Goal: Information Seeking & Learning: Learn about a topic

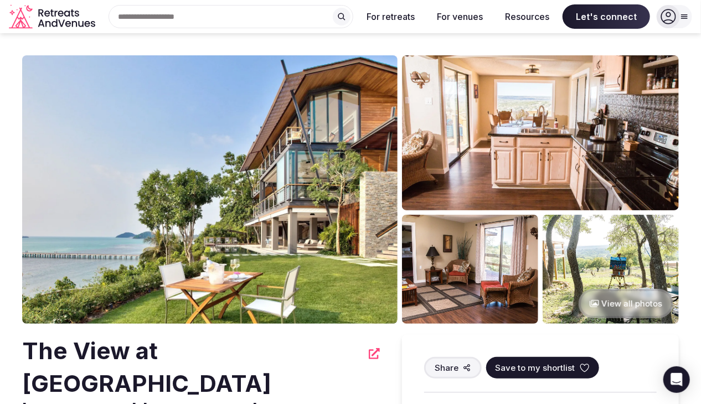
click at [609, 308] on button "View all photos" at bounding box center [626, 303] width 95 height 29
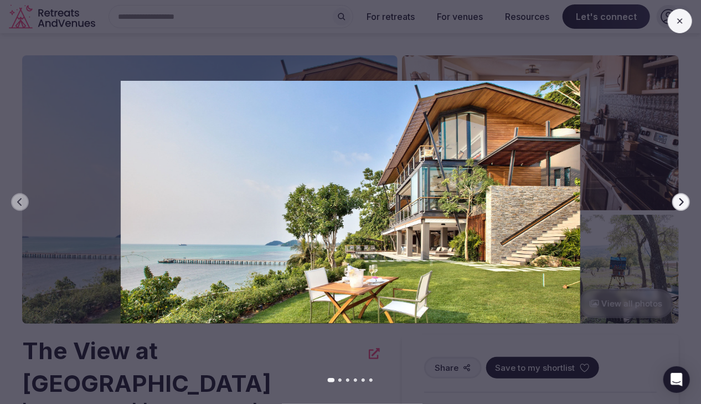
click at [673, 203] on button "Next slide" at bounding box center [681, 202] width 18 height 18
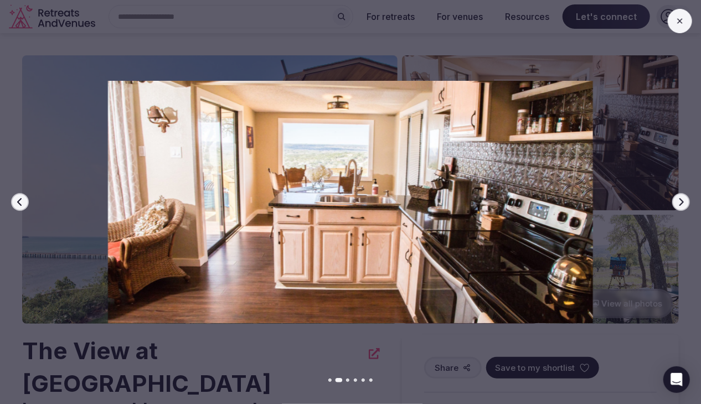
click at [673, 203] on button "Next slide" at bounding box center [681, 202] width 18 height 18
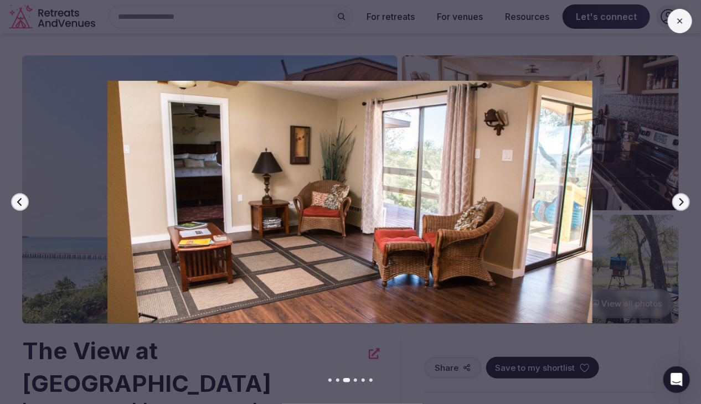
click at [673, 203] on button "Next slide" at bounding box center [681, 202] width 18 height 18
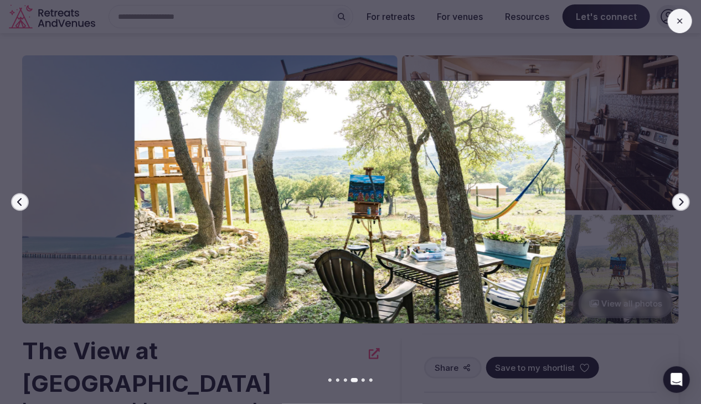
click at [673, 203] on button "Next slide" at bounding box center [681, 202] width 18 height 18
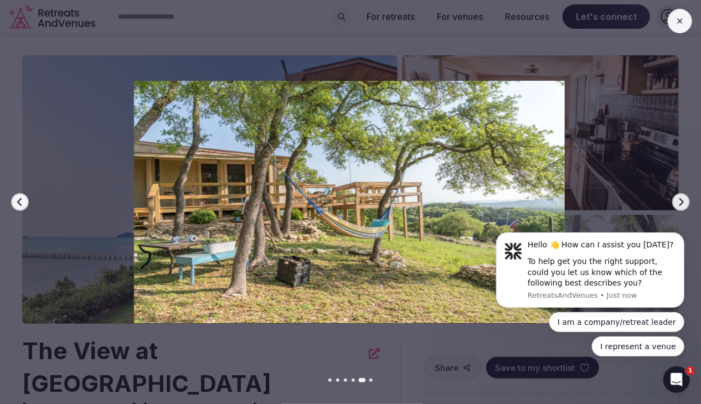
click at [673, 203] on button "Next slide" at bounding box center [681, 202] width 18 height 18
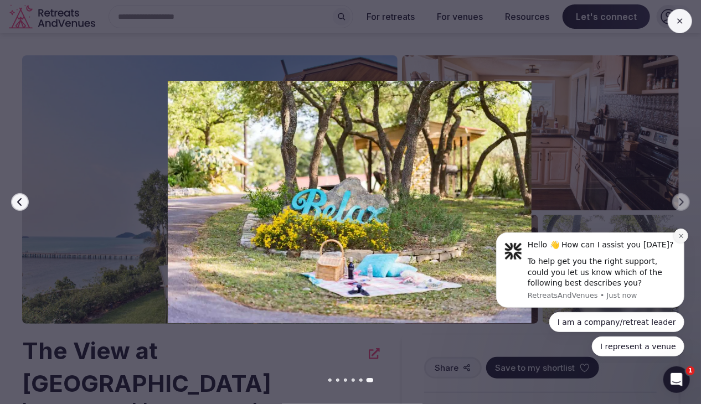
click at [683, 239] on icon "Dismiss notification" at bounding box center [681, 236] width 6 height 6
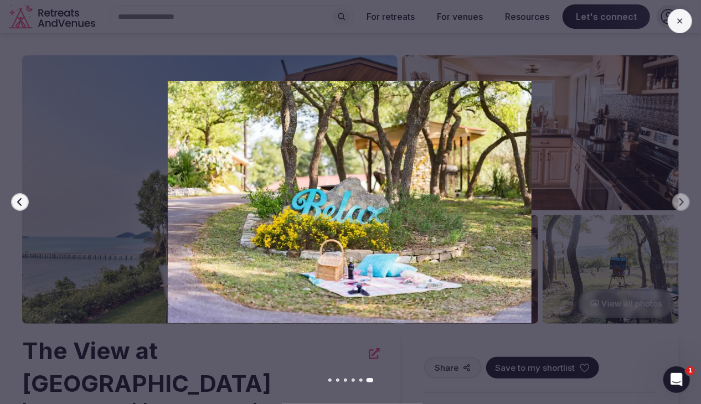
click at [671, 207] on div at bounding box center [345, 202] width 710 height 243
click at [679, 24] on icon at bounding box center [680, 21] width 9 height 9
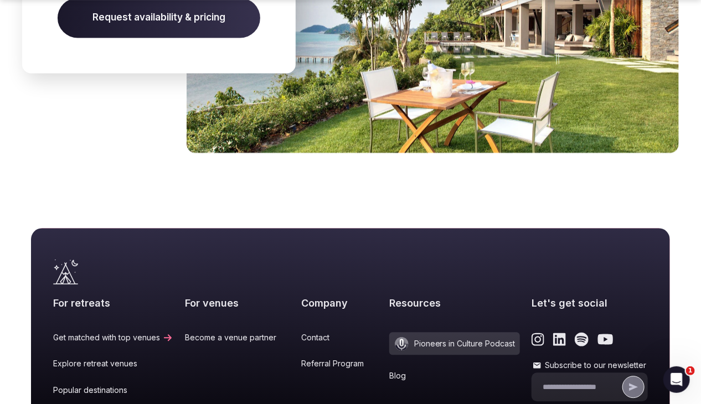
scroll to position [2990, 0]
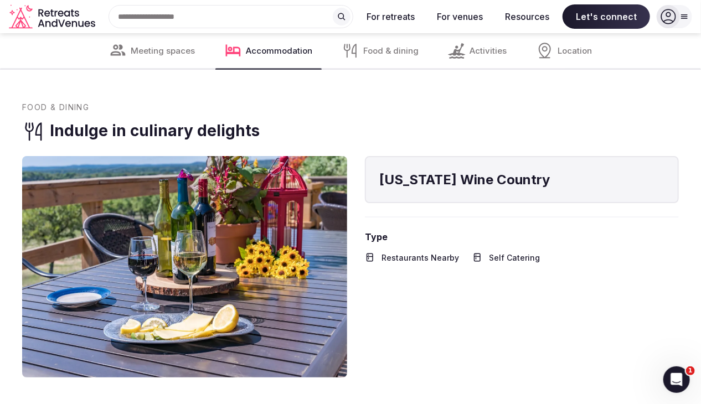
click at [284, 50] on span "Accommodation" at bounding box center [279, 51] width 66 height 12
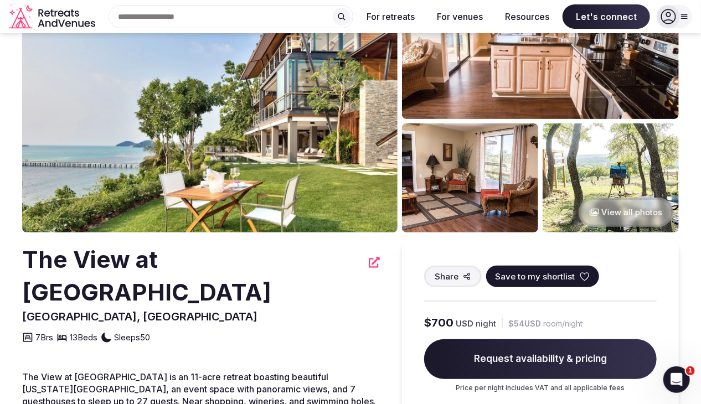
scroll to position [0, 0]
